Goal: Task Accomplishment & Management: Use online tool/utility

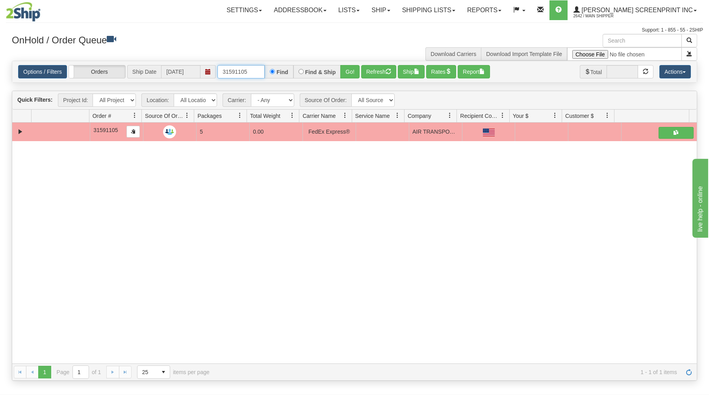
drag, startPoint x: 219, startPoint y: 72, endPoint x: 306, endPoint y: 68, distance: 86.8
click at [306, 68] on div "31591105 Find Find & Ship Go!" at bounding box center [288, 71] width 142 height 13
type input "17111"
click at [348, 69] on button "Go!" at bounding box center [349, 71] width 19 height 13
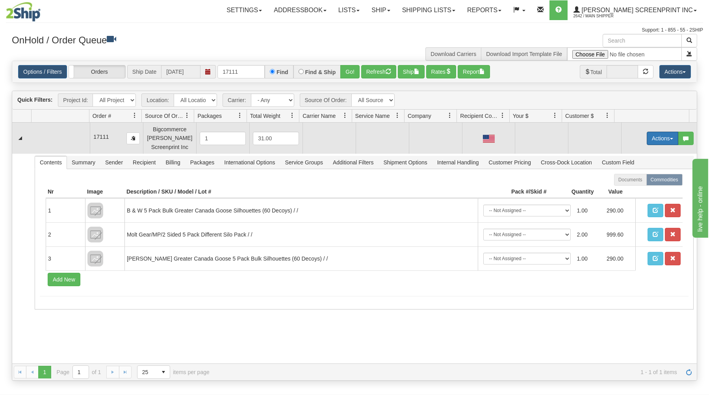
drag, startPoint x: 654, startPoint y: 140, endPoint x: 647, endPoint y: 143, distance: 7.2
click at [654, 140] on button "Actions" at bounding box center [663, 138] width 32 height 13
click at [635, 152] on link "Open" at bounding box center [646, 153] width 63 height 10
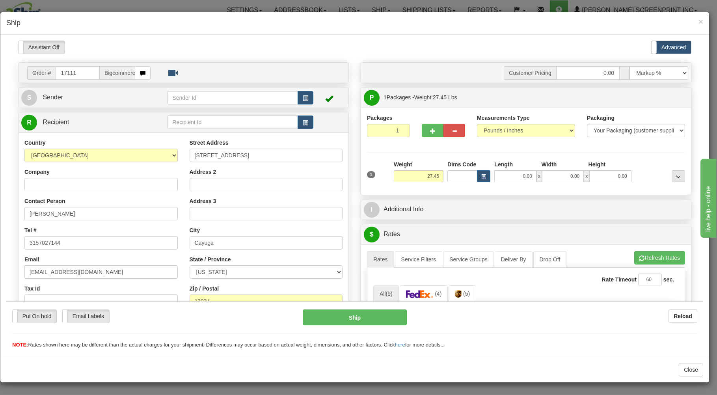
type input "0.00"
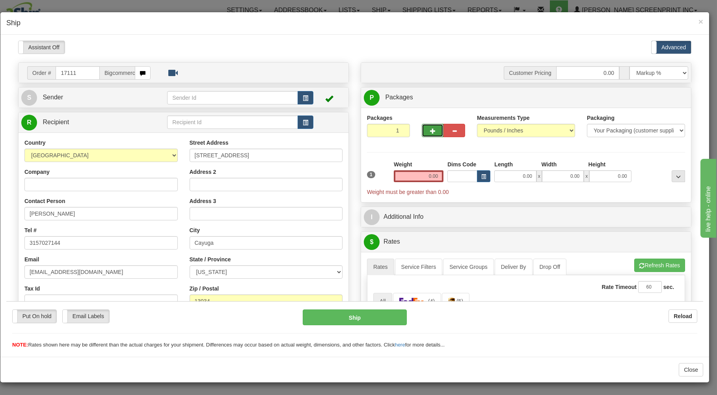
click at [423, 127] on button "button" at bounding box center [433, 129] width 22 height 13
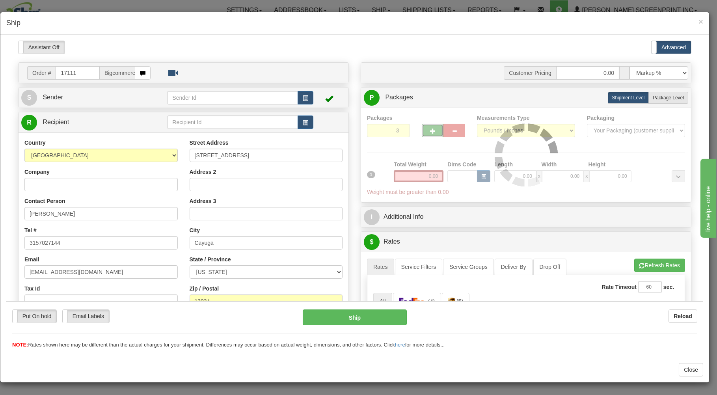
type input "4"
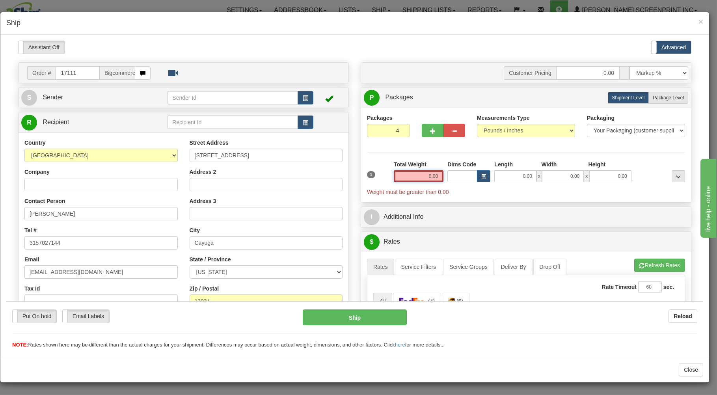
click at [415, 178] on input "0.00" at bounding box center [419, 176] width 50 height 12
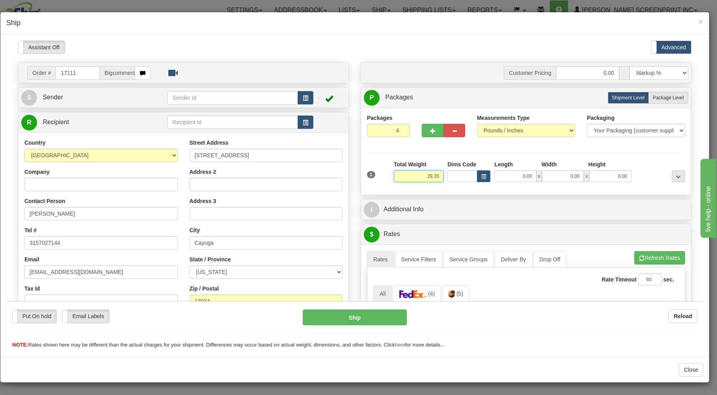
type input "29.35"
type input "38.00"
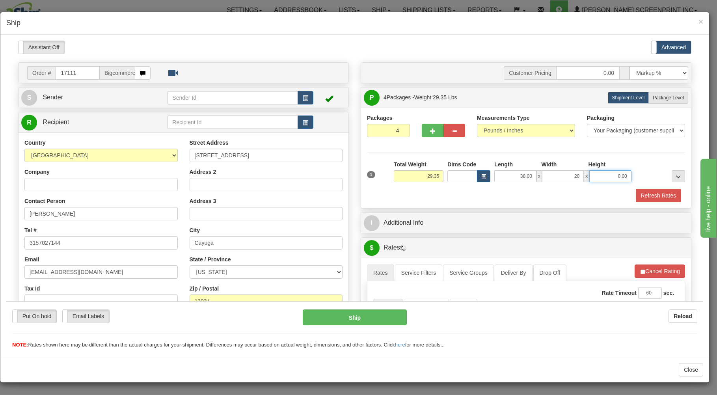
type input "20.00"
type input "8.00"
click at [654, 100] on span "Package Level" at bounding box center [667, 98] width 31 height 6
radio input "true"
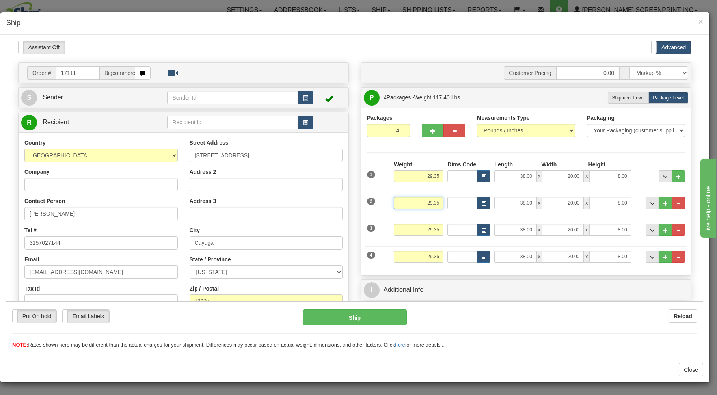
drag, startPoint x: 414, startPoint y: 206, endPoint x: 460, endPoint y: 199, distance: 46.6
click at [443, 199] on input "29.35" at bounding box center [419, 203] width 50 height 12
type input "29.00"
type input "7.00"
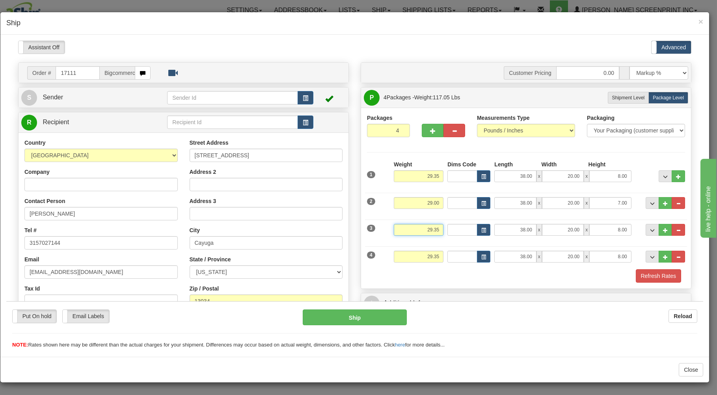
drag, startPoint x: 409, startPoint y: 229, endPoint x: 470, endPoint y: 225, distance: 61.2
click at [443, 225] on input "29.35" at bounding box center [419, 229] width 50 height 12
type input "29.00"
drag, startPoint x: 608, startPoint y: 233, endPoint x: 669, endPoint y: 223, distance: 61.9
click at [631, 224] on input "8.00" at bounding box center [610, 229] width 42 height 12
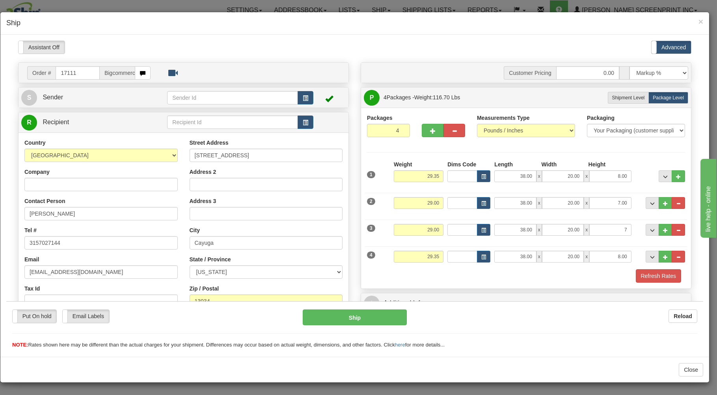
type input "7.00"
drag, startPoint x: 418, startPoint y: 257, endPoint x: 489, endPoint y: 249, distance: 71.0
click at [443, 250] on input "29.35" at bounding box center [419, 256] width 50 height 12
type input "27.45"
type input "7.00"
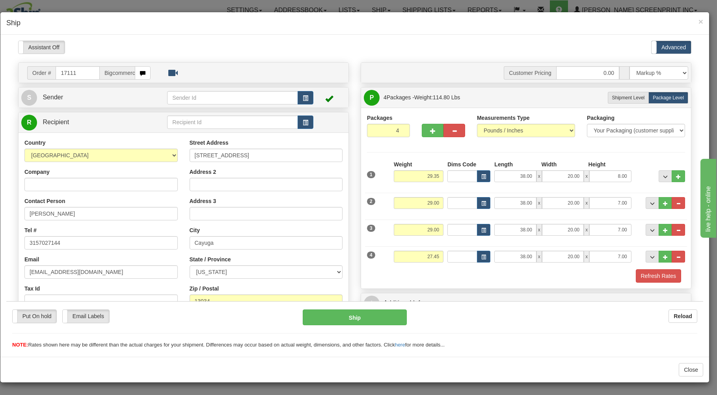
click at [443, 271] on div "Refresh Rates" at bounding box center [526, 275] width 322 height 13
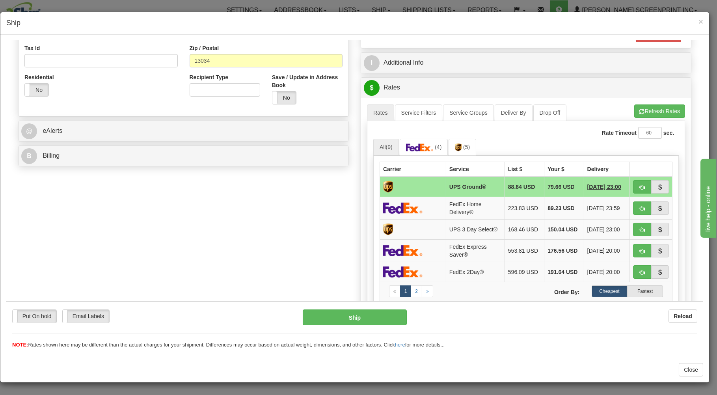
scroll to position [253, 0]
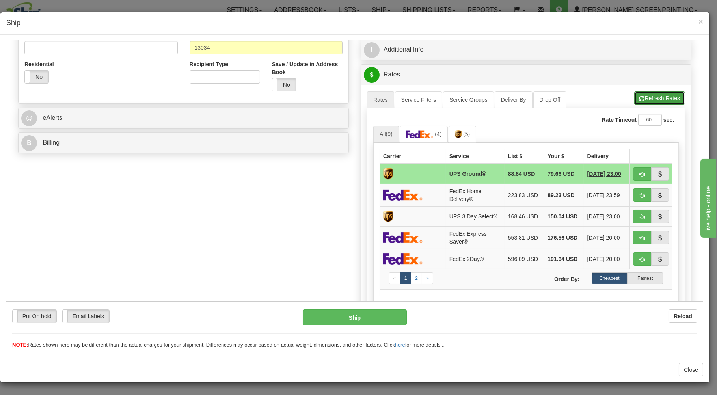
click at [660, 97] on button "Refresh Rates" at bounding box center [659, 97] width 51 height 13
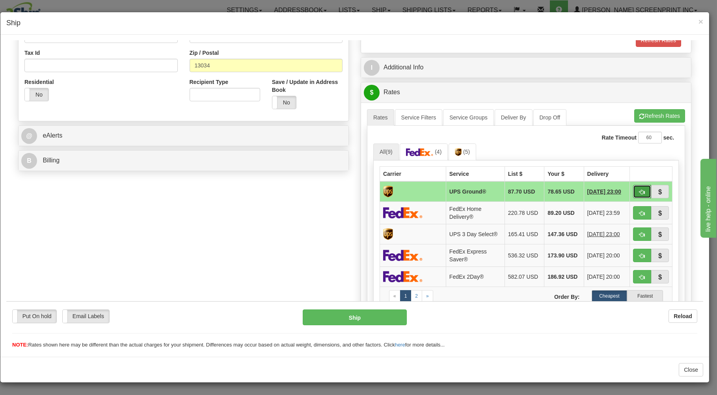
click at [639, 189] on button "button" at bounding box center [642, 190] width 18 height 13
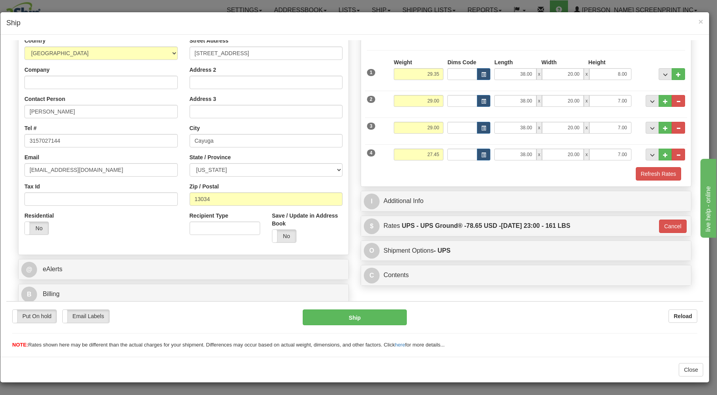
type input "03"
click at [309, 314] on button "Ship" at bounding box center [355, 317] width 104 height 16
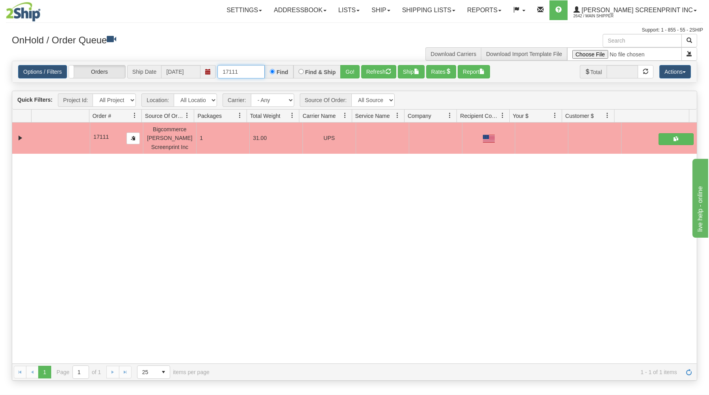
click at [245, 72] on input "17111" at bounding box center [240, 71] width 47 height 13
type input "1"
type input "17123"
click at [353, 72] on button "Go!" at bounding box center [349, 71] width 19 height 13
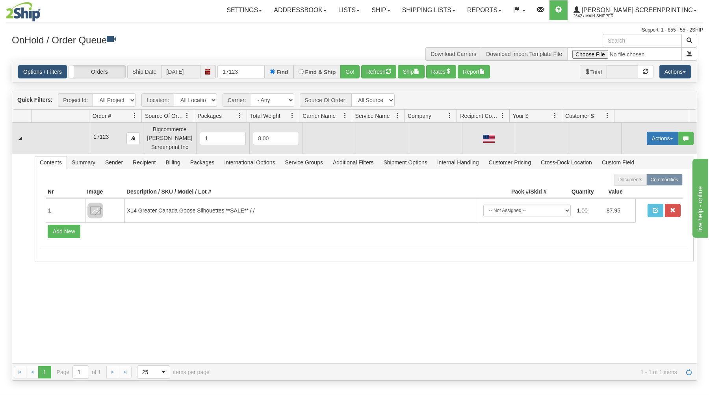
click at [655, 141] on button "Actions" at bounding box center [663, 138] width 32 height 13
click at [623, 154] on span at bounding box center [626, 153] width 6 height 6
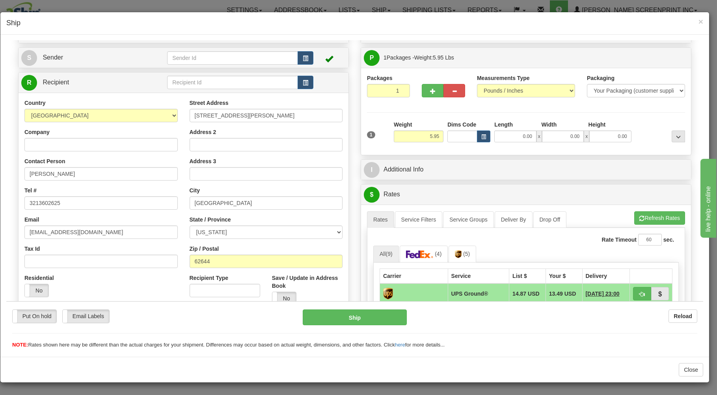
scroll to position [42, 0]
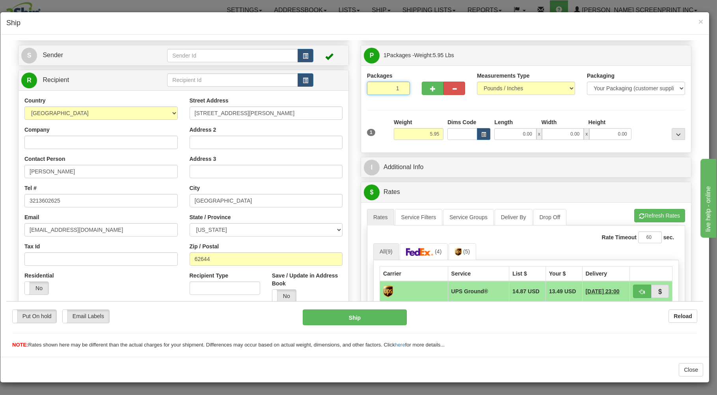
drag, startPoint x: 382, startPoint y: 87, endPoint x: 400, endPoint y: 105, distance: 25.9
click at [383, 89] on input "1" at bounding box center [388, 87] width 43 height 13
drag, startPoint x: 420, startPoint y: 131, endPoint x: 446, endPoint y: 132, distance: 26.4
click at [429, 133] on input "5.95" at bounding box center [419, 134] width 50 height 12
click at [499, 136] on input "0.00" at bounding box center [515, 134] width 42 height 12
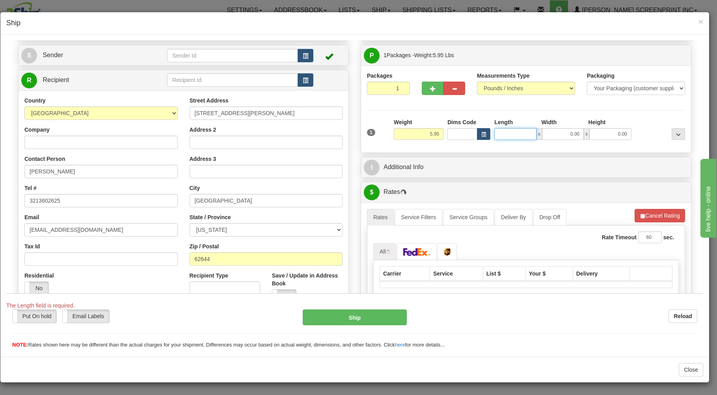
type input "6.05"
type input "29"
type input "5.95"
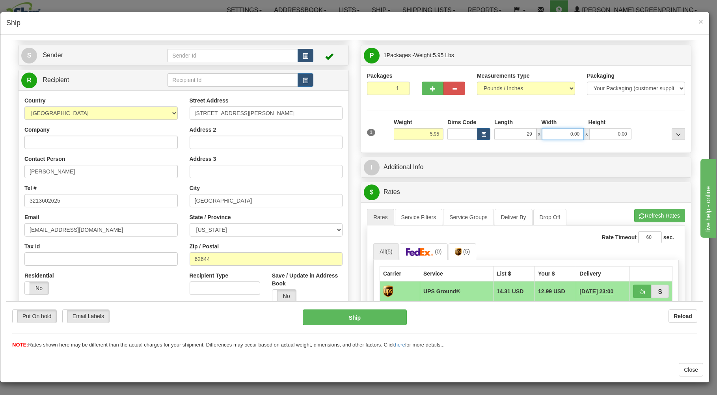
type input "29.00"
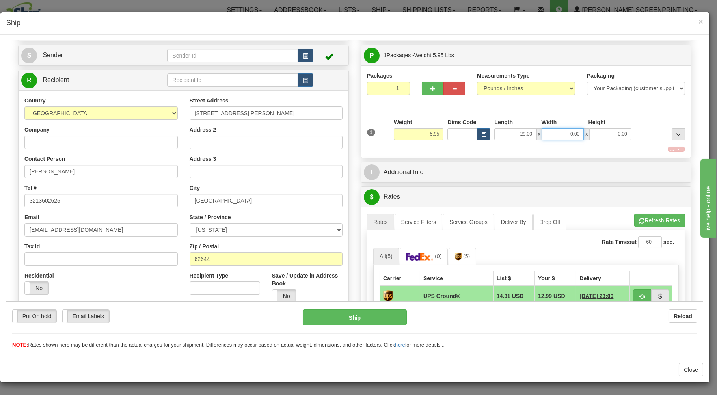
click at [552, 139] on input "0.00" at bounding box center [563, 134] width 42 height 12
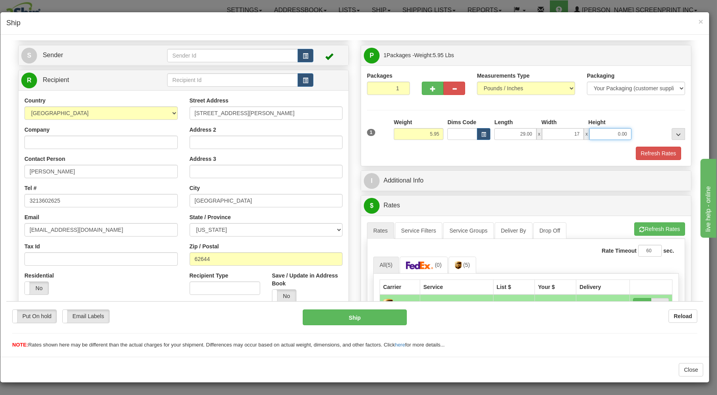
type input "17.00"
click at [599, 135] on input "0.00" at bounding box center [610, 134] width 42 height 12
type input "4.00"
click at [647, 144] on div "1 Weight 5.95 Dims Code x x" at bounding box center [526, 132] width 322 height 28
click at [649, 147] on button "Refresh Rates" at bounding box center [658, 152] width 45 height 13
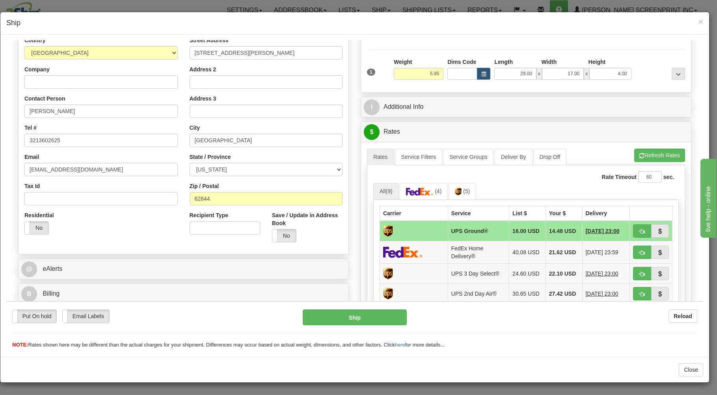
scroll to position [126, 0]
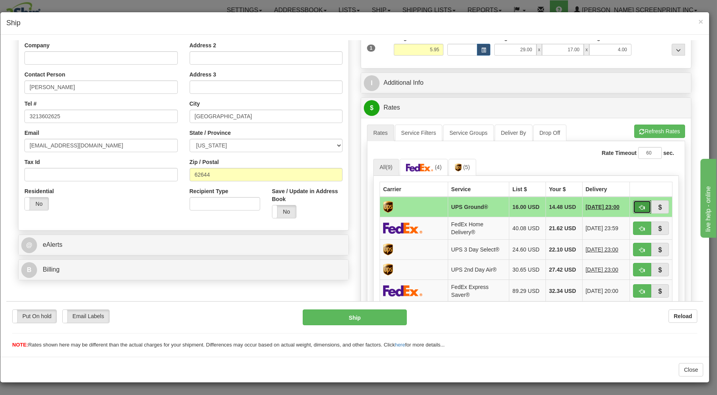
click at [639, 208] on span "button" at bounding box center [642, 206] width 6 height 5
type input "03"
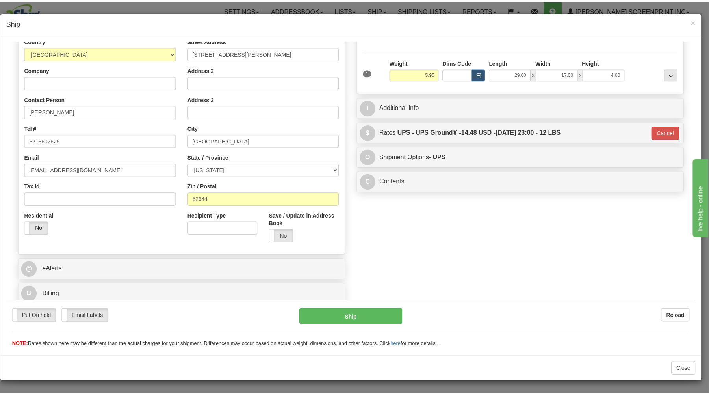
scroll to position [104, 0]
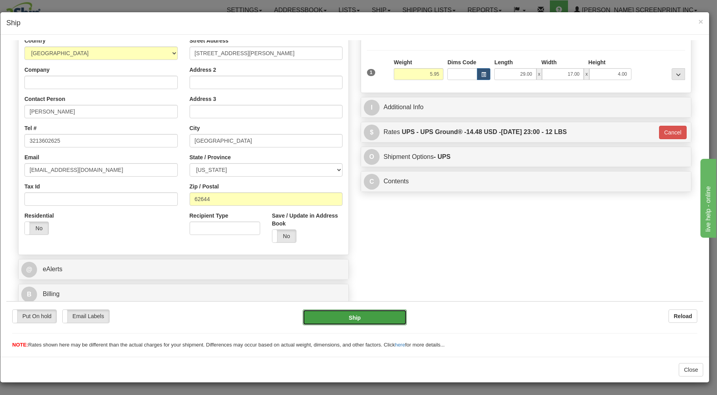
click at [368, 319] on button "Ship" at bounding box center [355, 317] width 104 height 16
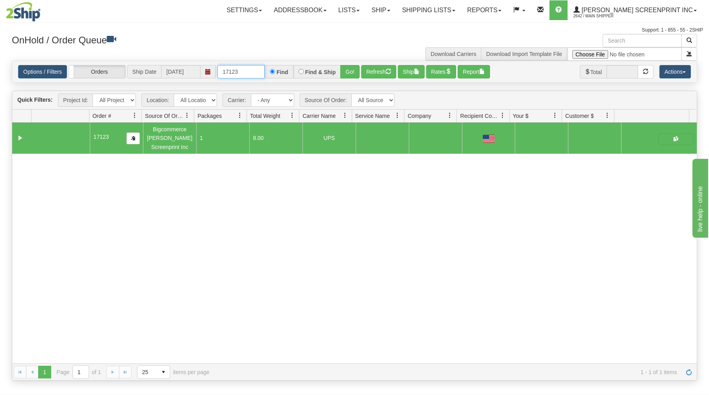
click at [257, 76] on input "17123" at bounding box center [240, 71] width 47 height 13
type input "1"
click at [230, 46] on div "OnHold / Order Queue" at bounding box center [180, 41] width 349 height 15
